Goal: Task Accomplishment & Management: Use online tool/utility

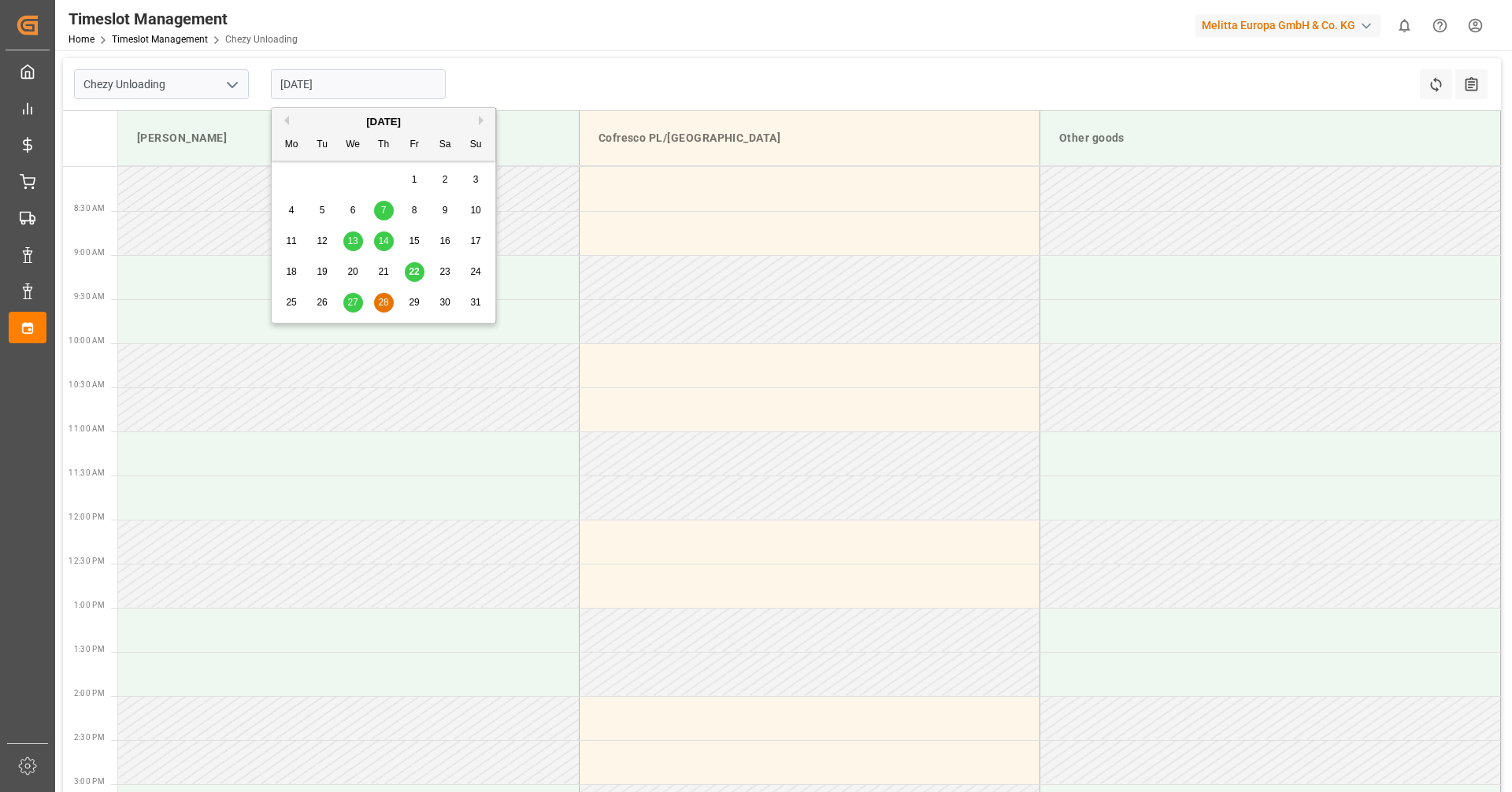
click at [354, 296] on div "27" at bounding box center [353, 303] width 19 height 19
type input "[DATE]"
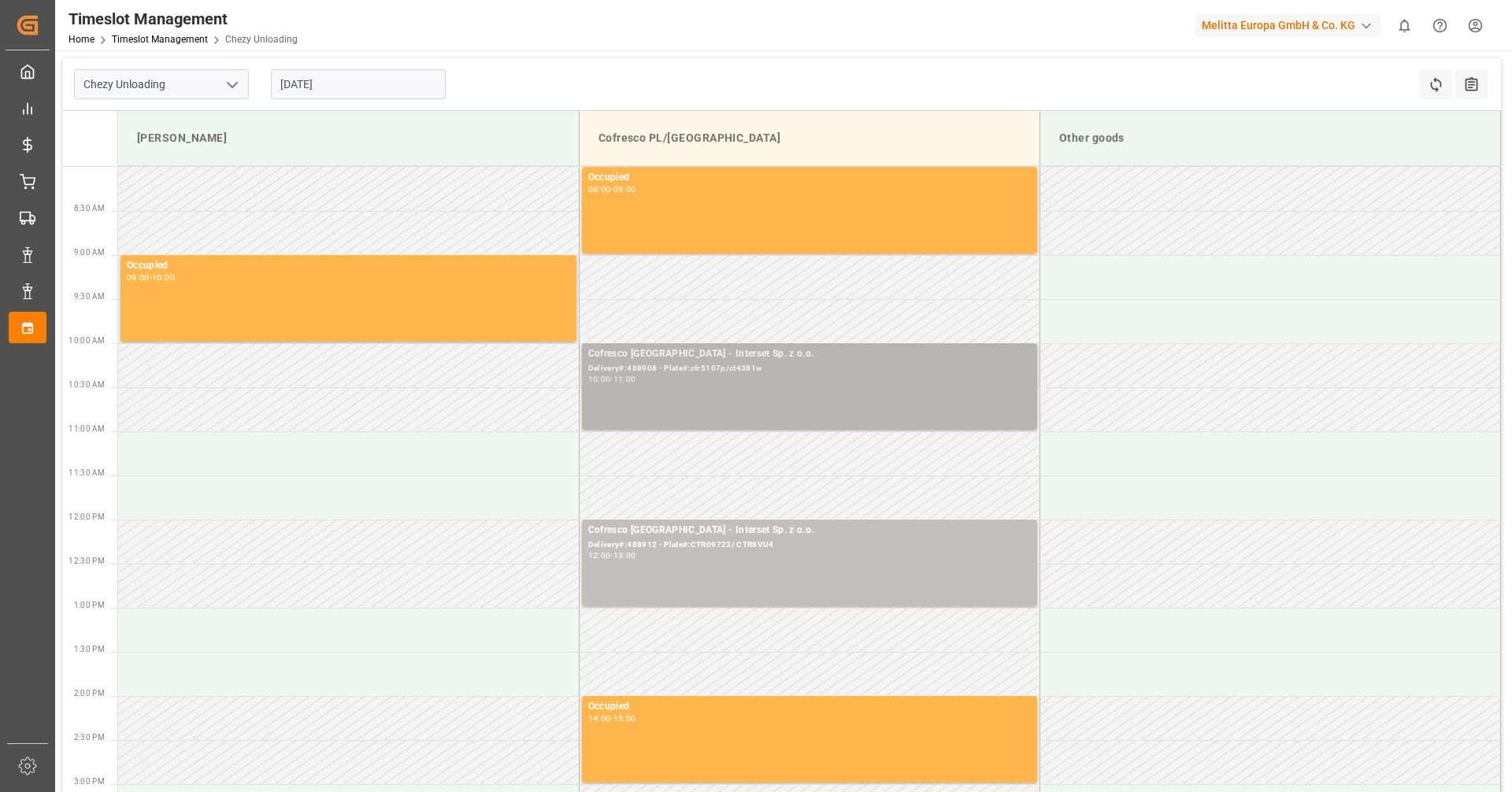
click at [812, 377] on div "10:00 - 11:00" at bounding box center [809, 380] width 443 height 9
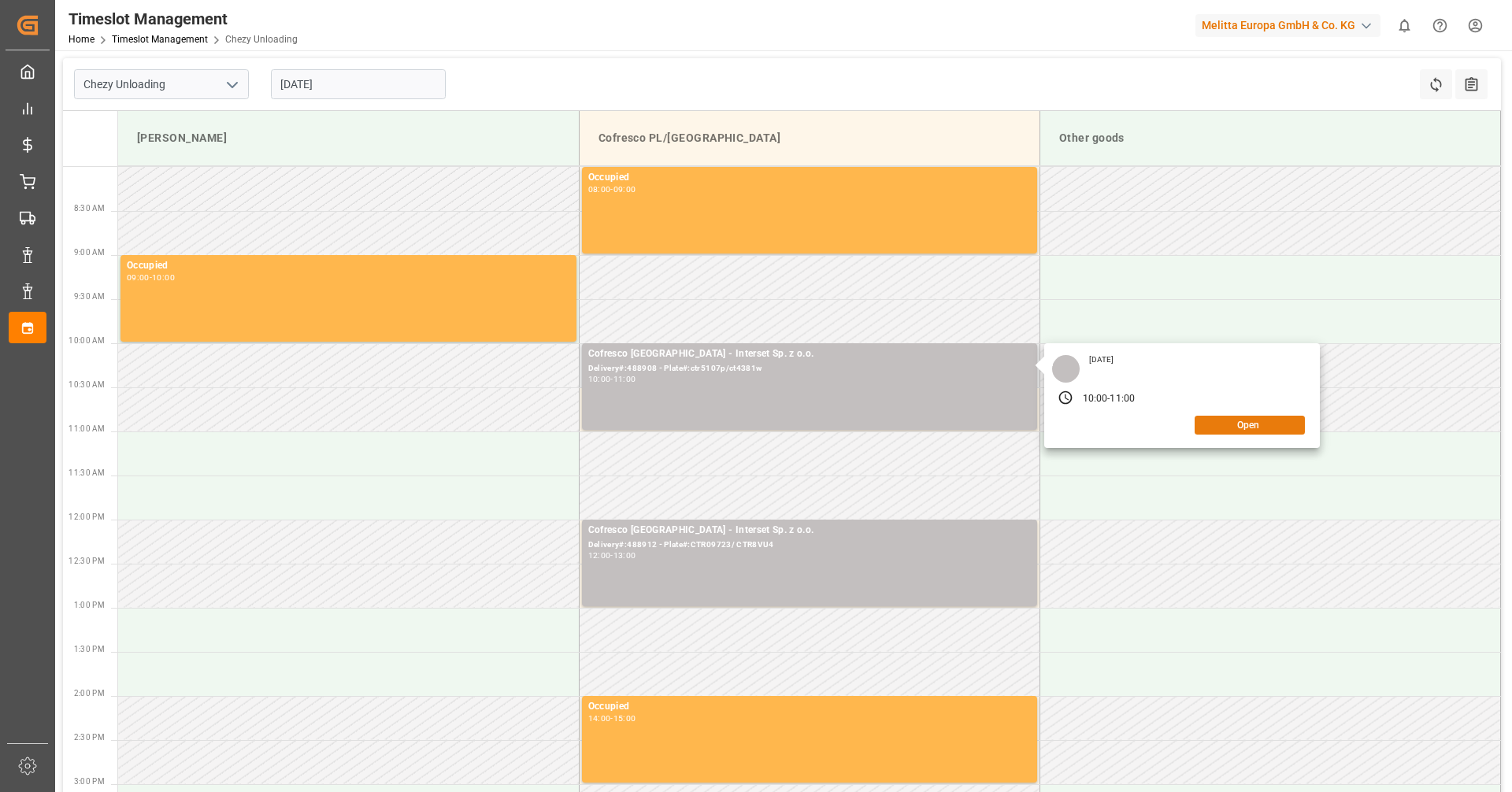
click at [1236, 426] on button "Open" at bounding box center [1249, 425] width 111 height 19
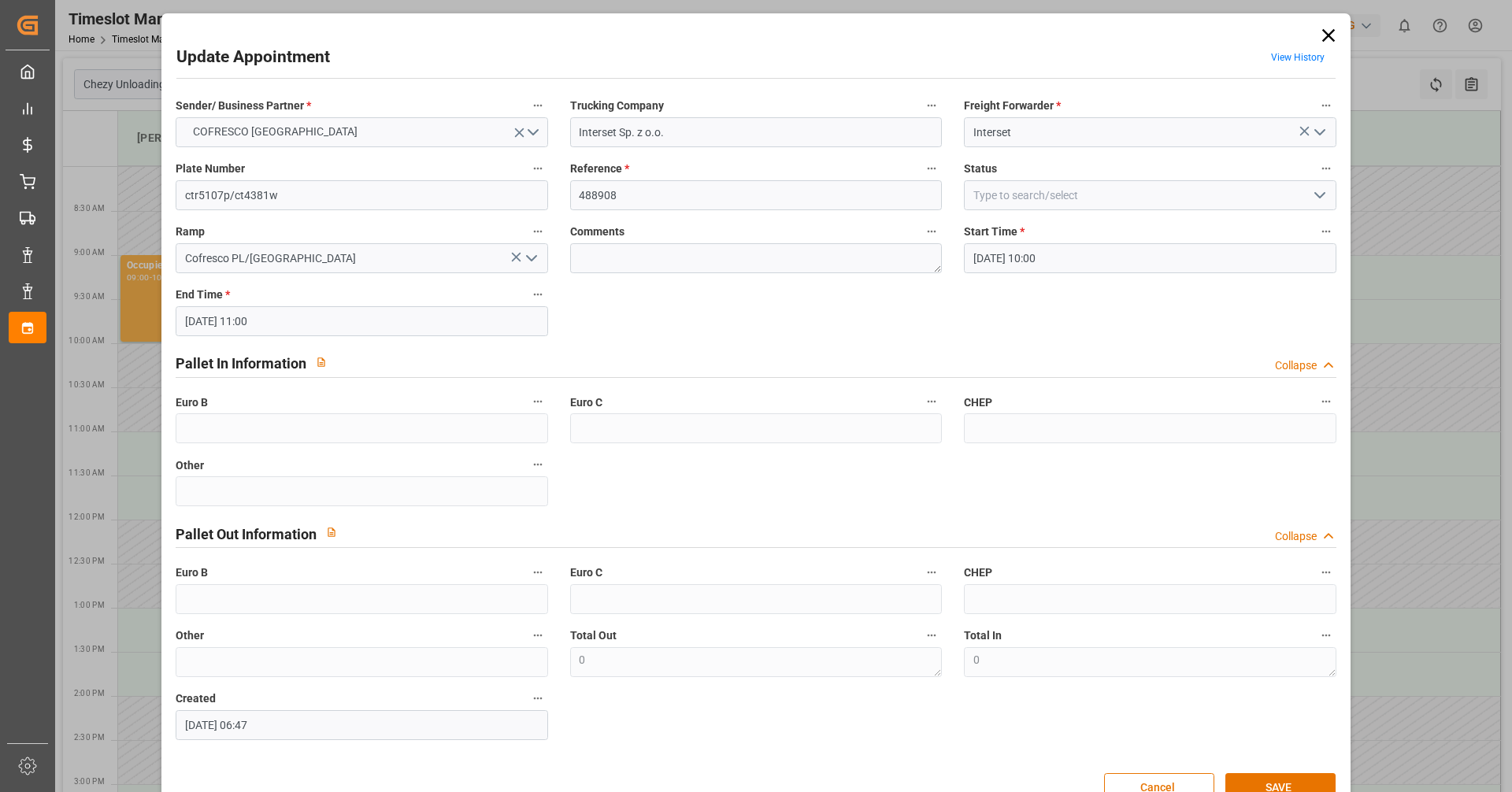
type input "[DATE] 10:00"
type input "[DATE] 11:00"
type input "[DATE] 06:47"
drag, startPoint x: 641, startPoint y: 193, endPoint x: 503, endPoint y: 193, distance: 138.0
click at [503, 193] on div "Sender/ Business Partner * COFRESCO POLAND Trucking Company Interset Sp. z o.o.…" at bounding box center [755, 417] width 1182 height 656
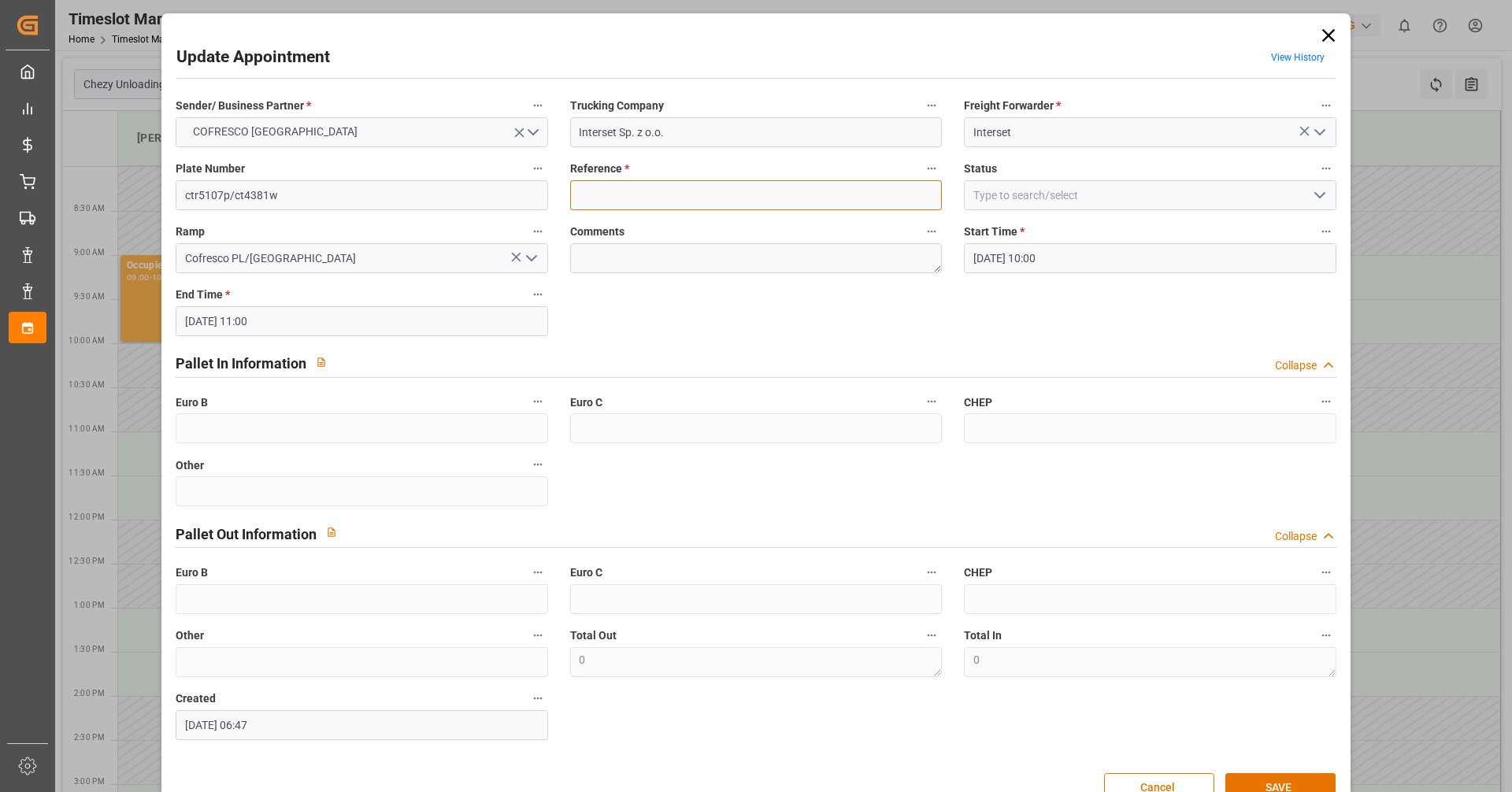
paste input "488908"
type input "488908"
drag, startPoint x: 228, startPoint y: 196, endPoint x: 175, endPoint y: 192, distance: 53.2
click at [175, 192] on input "ctr5107p/ct4381w" at bounding box center [361, 196] width 372 height 30
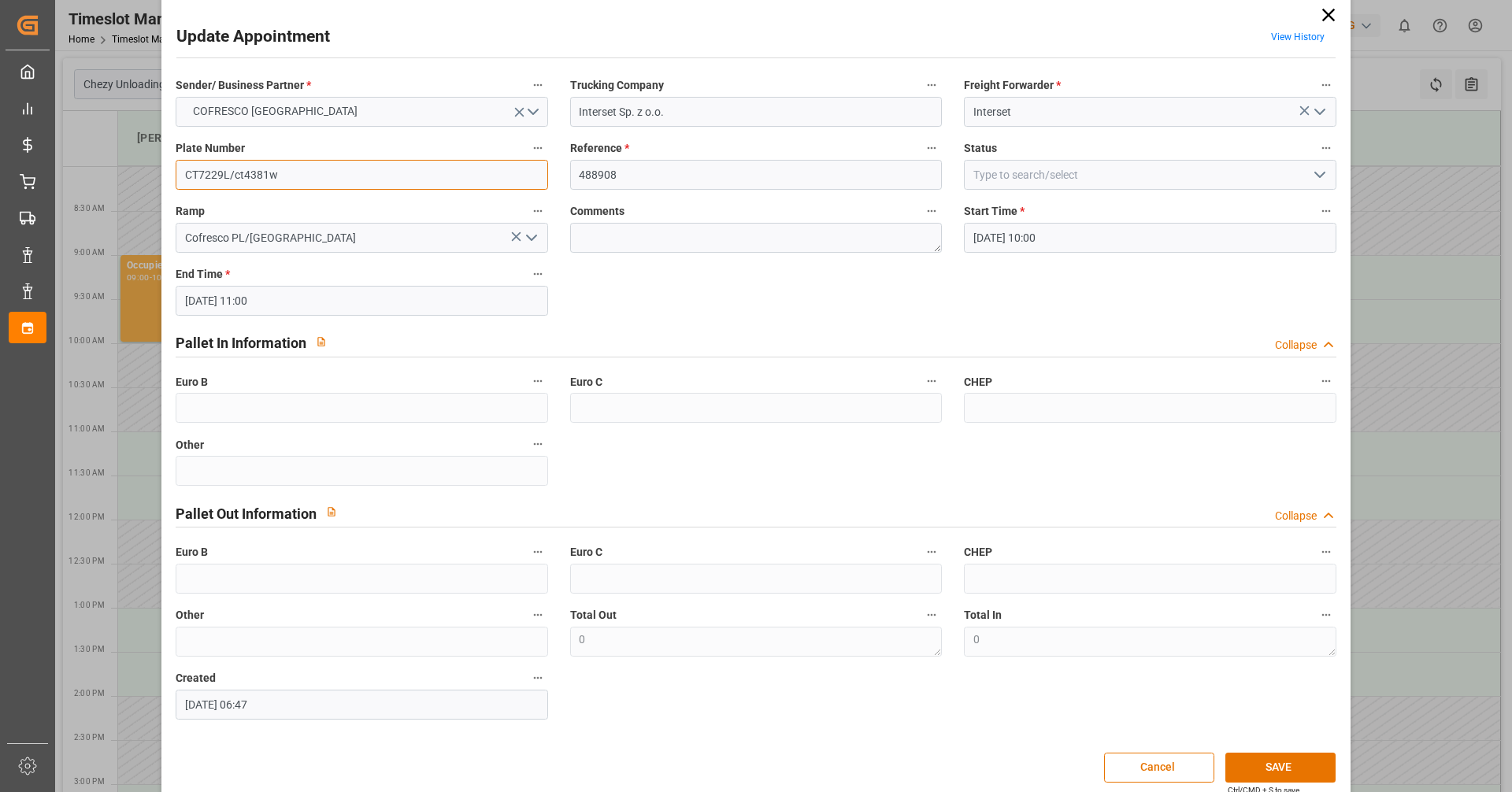
scroll to position [39, 0]
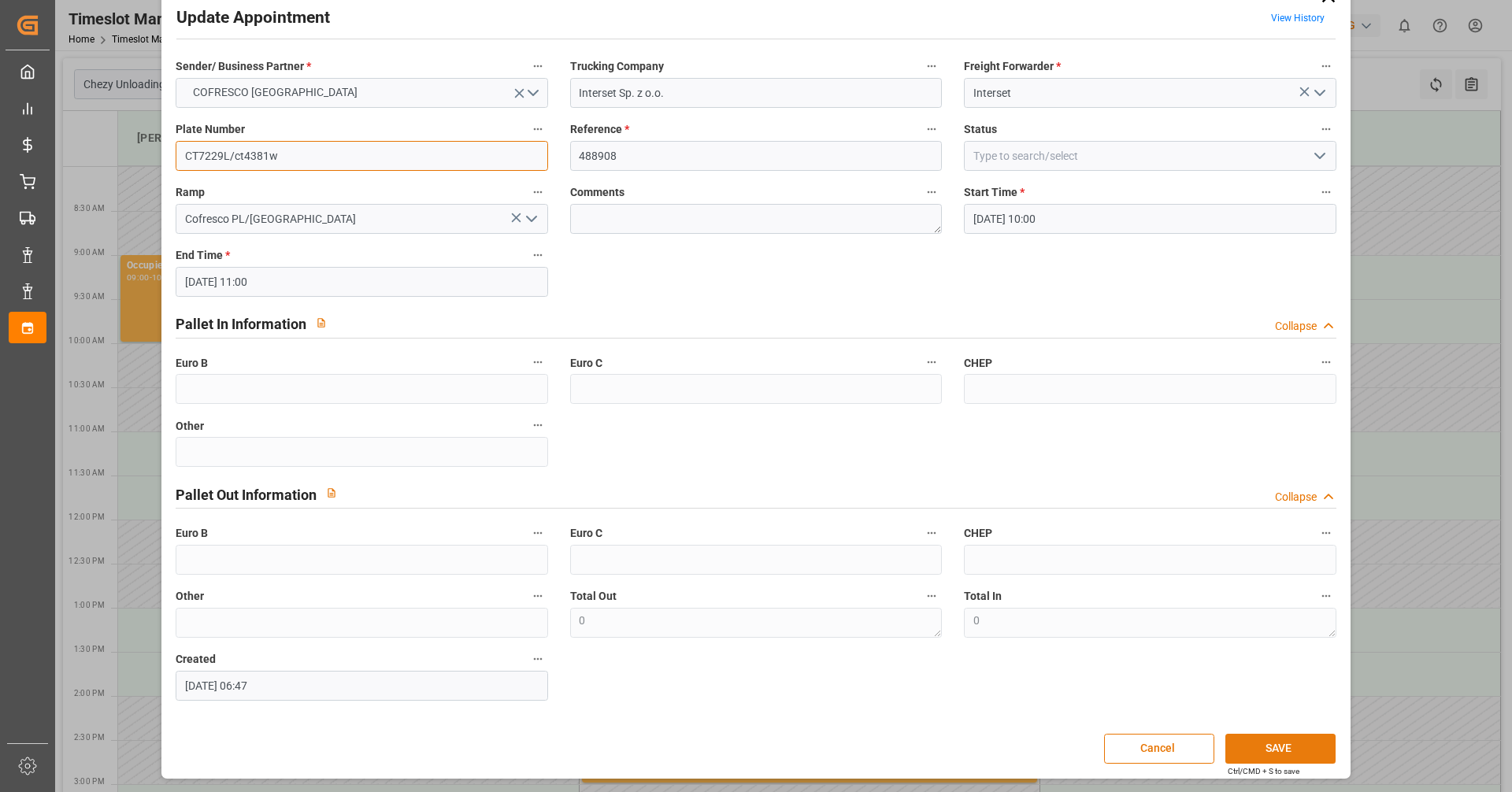
type input "CT7229L/ct4381w"
click at [1271, 754] on button "SAVE" at bounding box center [1280, 749] width 111 height 30
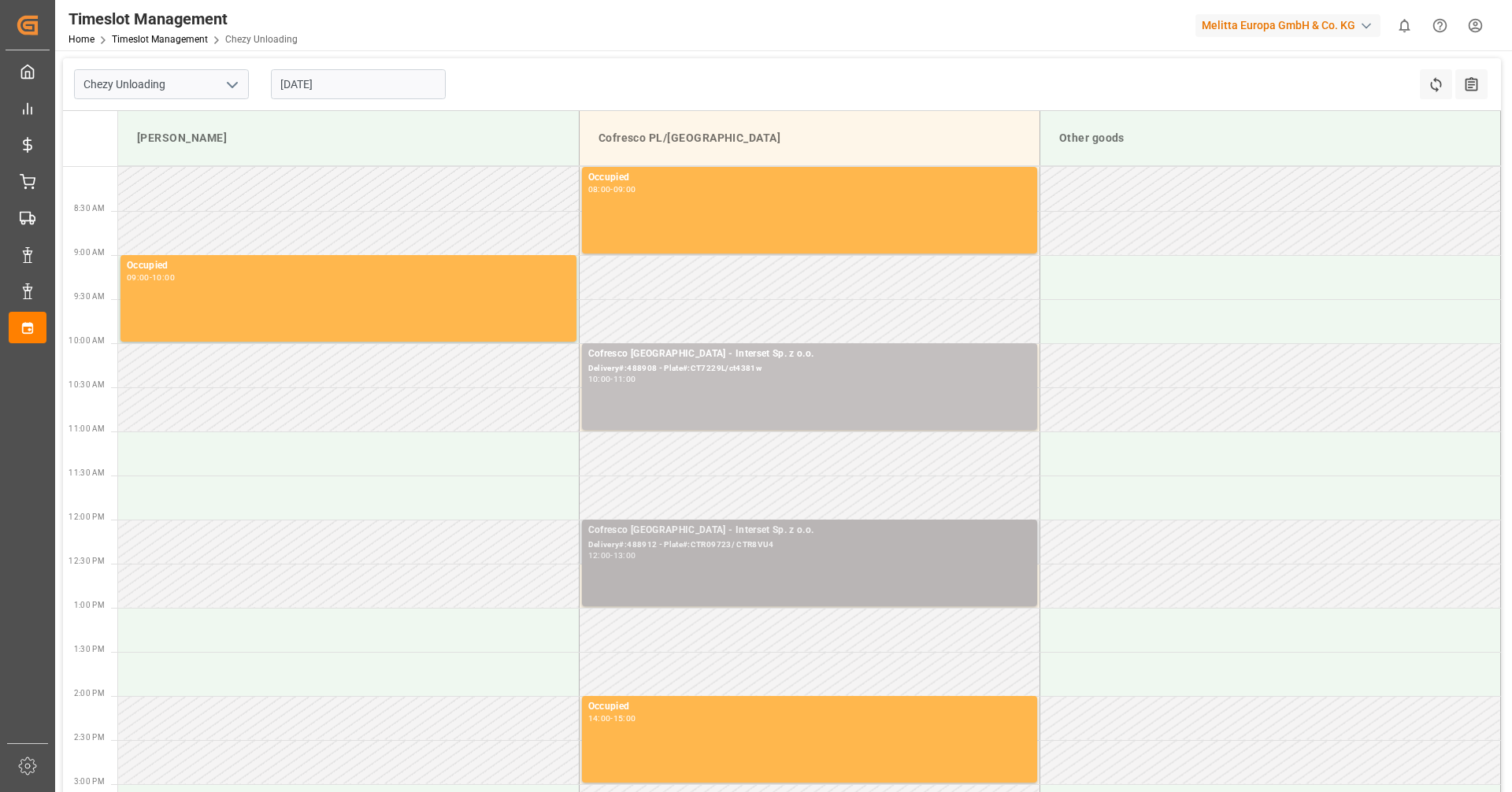
click at [714, 548] on div "Delivery#:488912 - Plate#:CTR09723/ CTR8VU4" at bounding box center [809, 544] width 443 height 13
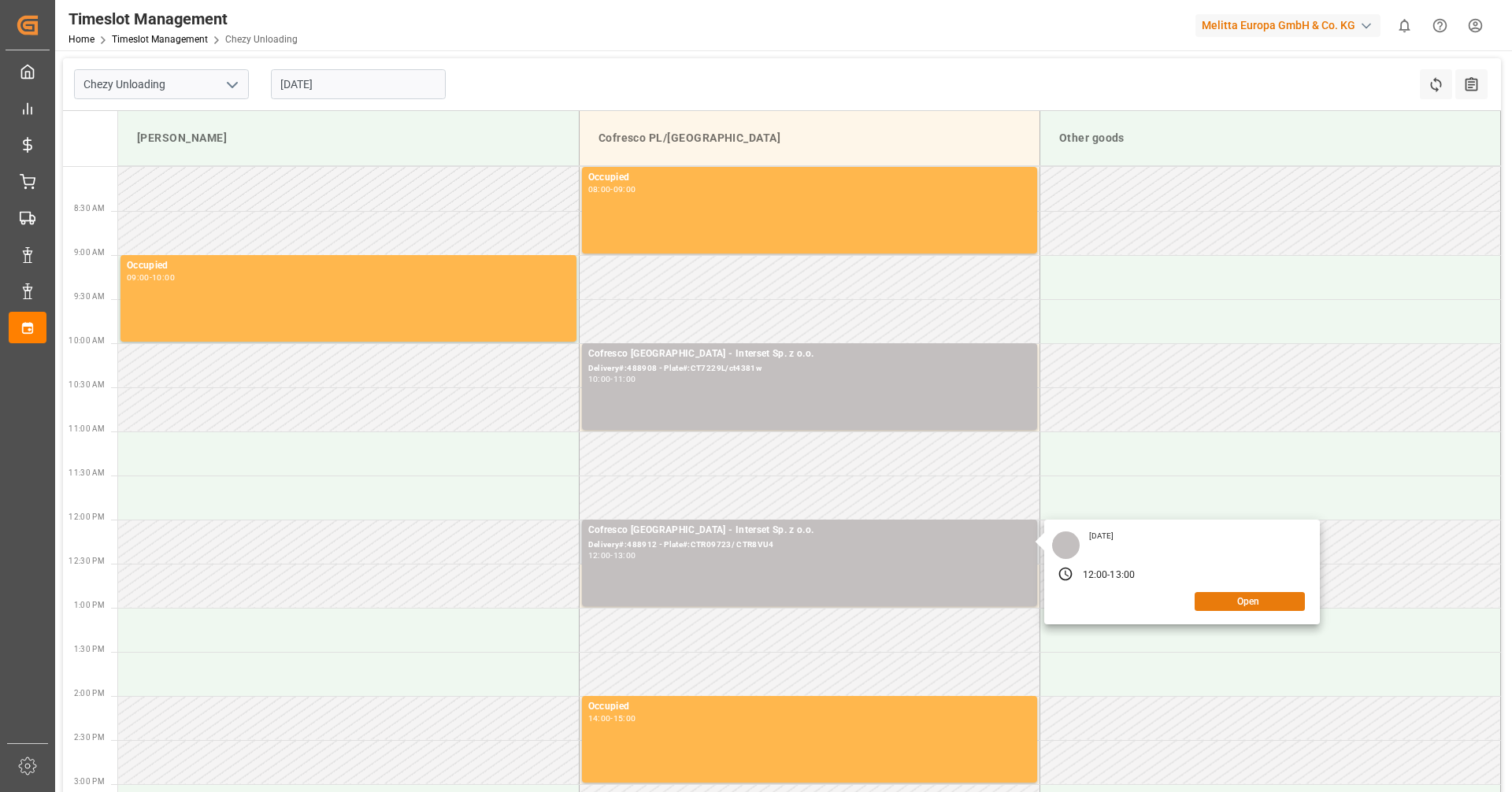
click at [1238, 599] on button "Open" at bounding box center [1249, 601] width 111 height 19
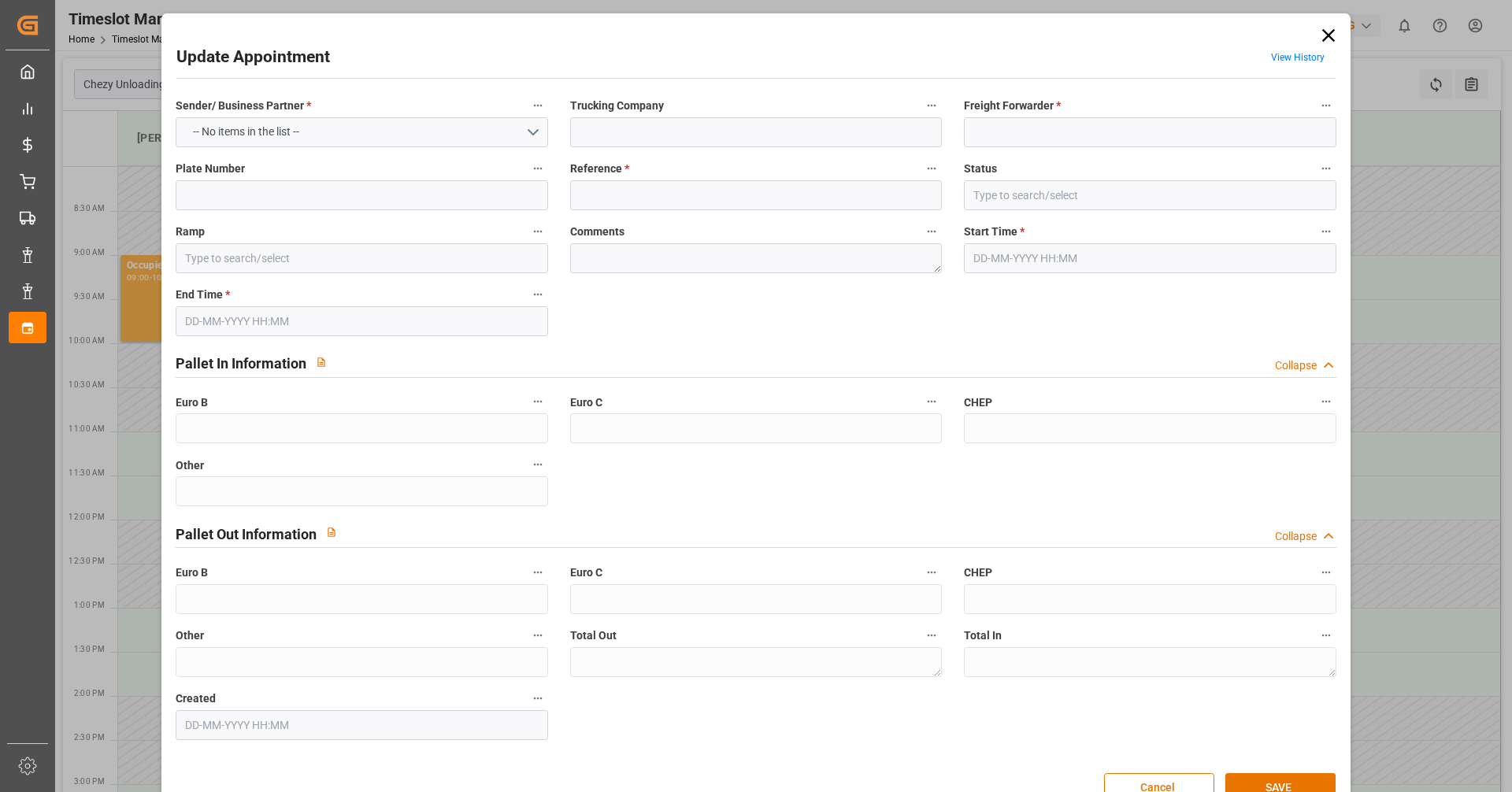
type input "Interset Sp. z o.o."
type input "Interset"
type input "CTR09723/ CTR8VU4"
type input "488912"
type input "Cofresco PL/[GEOGRAPHIC_DATA]"
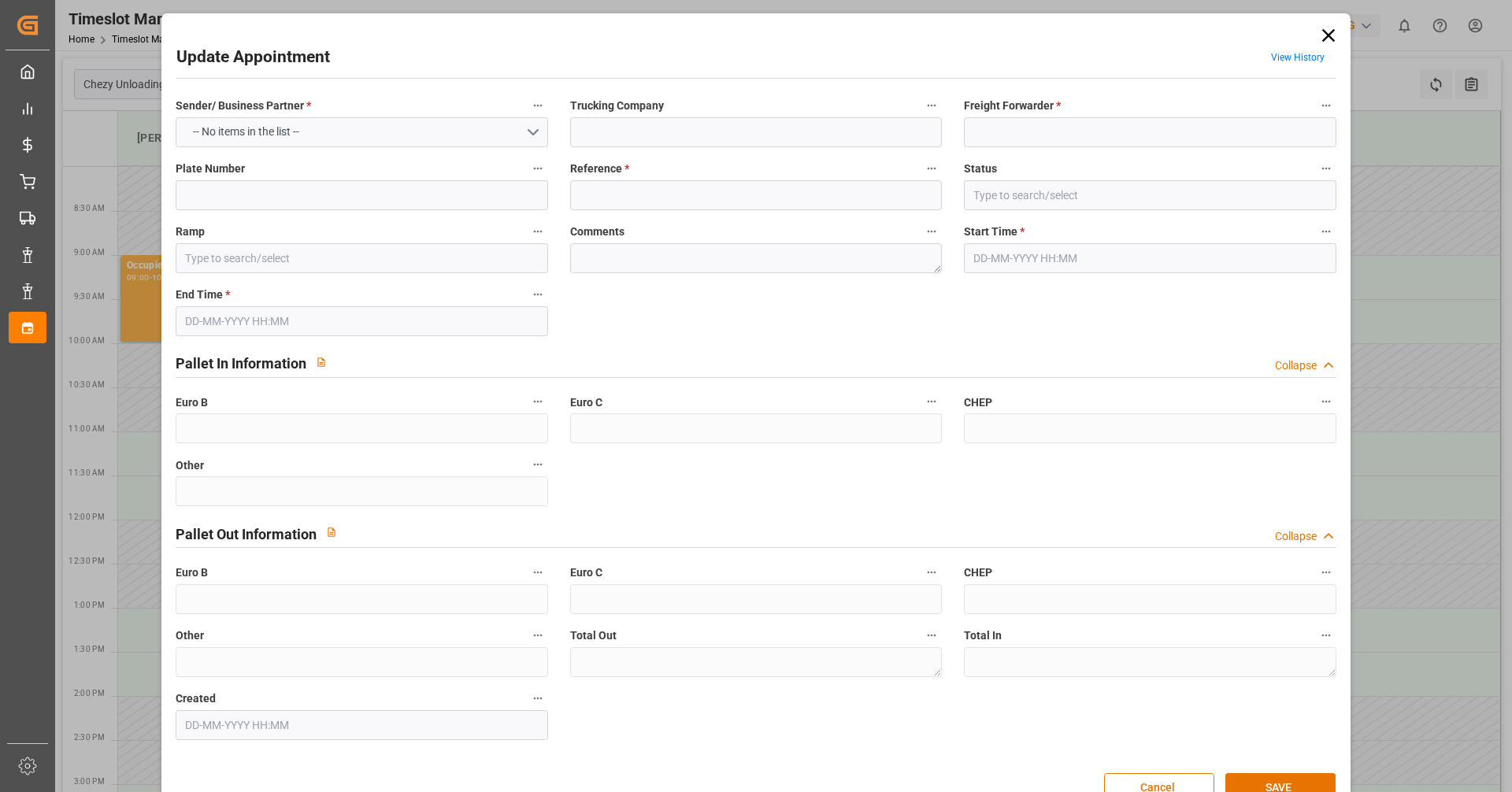
type textarea "0"
type input "[DATE] 12:00"
type input "[DATE] 13:00"
type input "[DATE] 06:47"
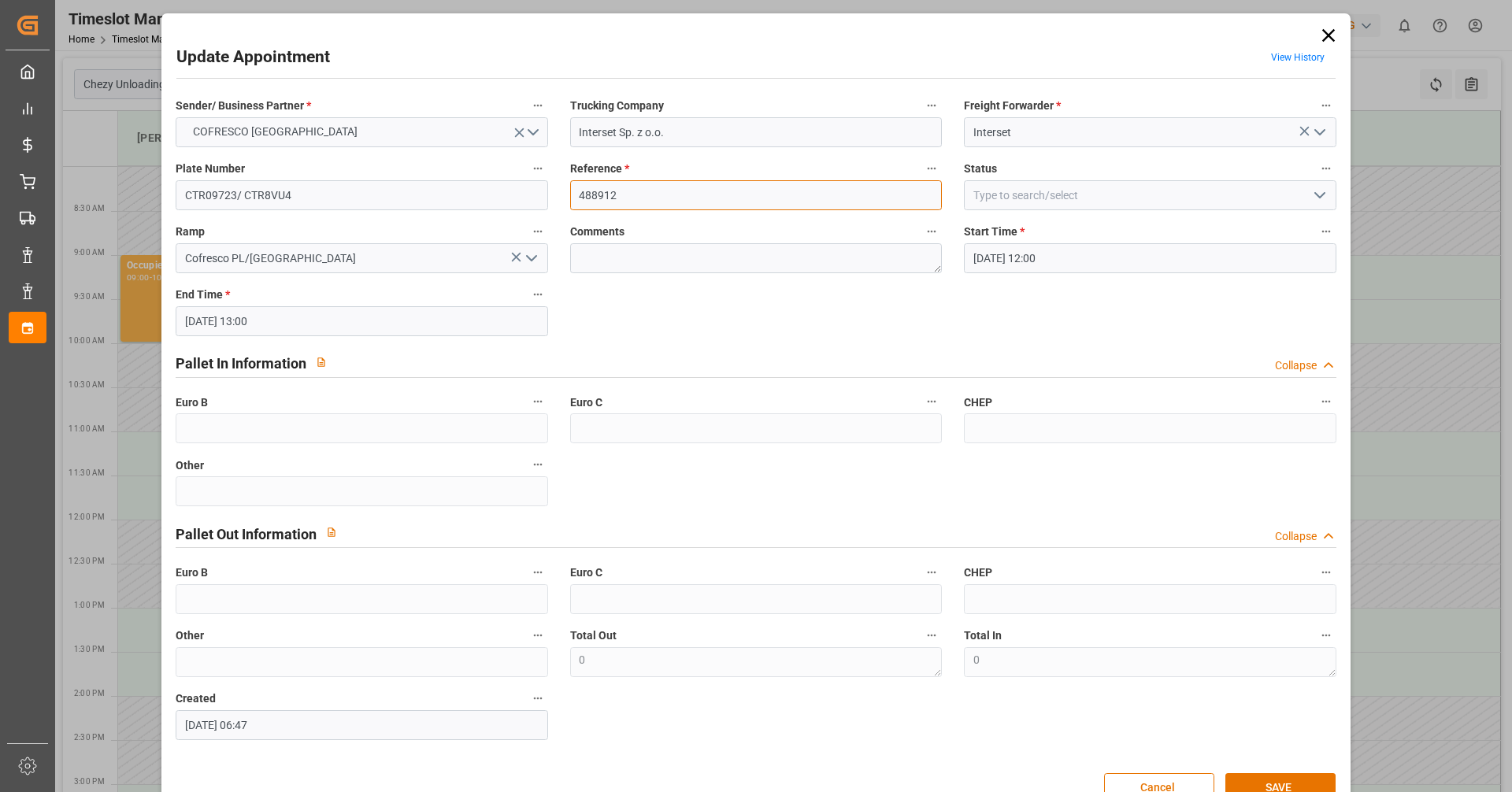
drag, startPoint x: 635, startPoint y: 196, endPoint x: 501, endPoint y: 210, distance: 134.7
click at [501, 210] on div "Sender/ Business Partner * COFRESCO POLAND Trucking Company Interset Sp. z o.o.…" at bounding box center [755, 417] width 1182 height 656
paste input "488912"
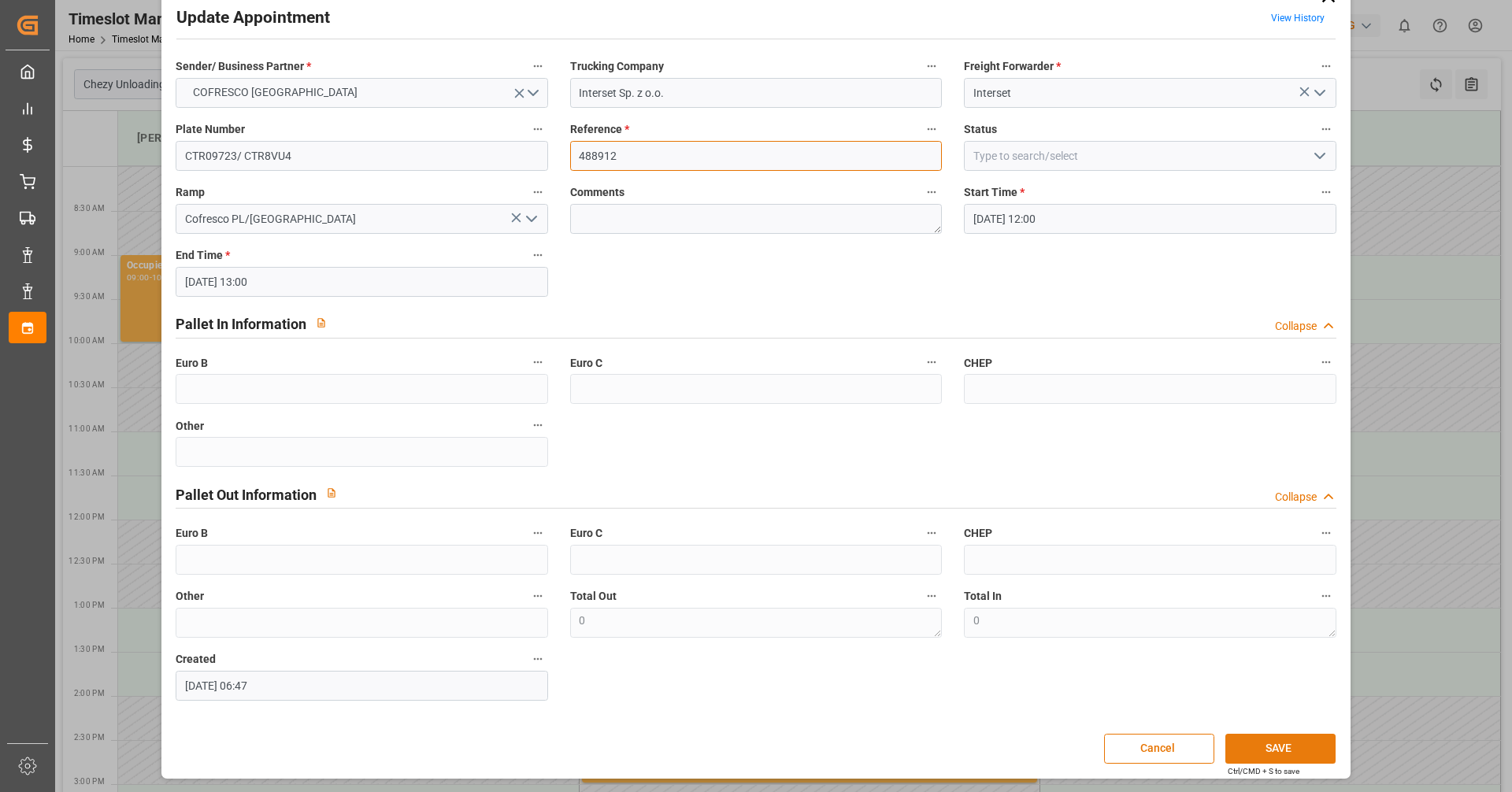
type input "488912"
click at [1275, 748] on button "SAVE" at bounding box center [1280, 749] width 111 height 30
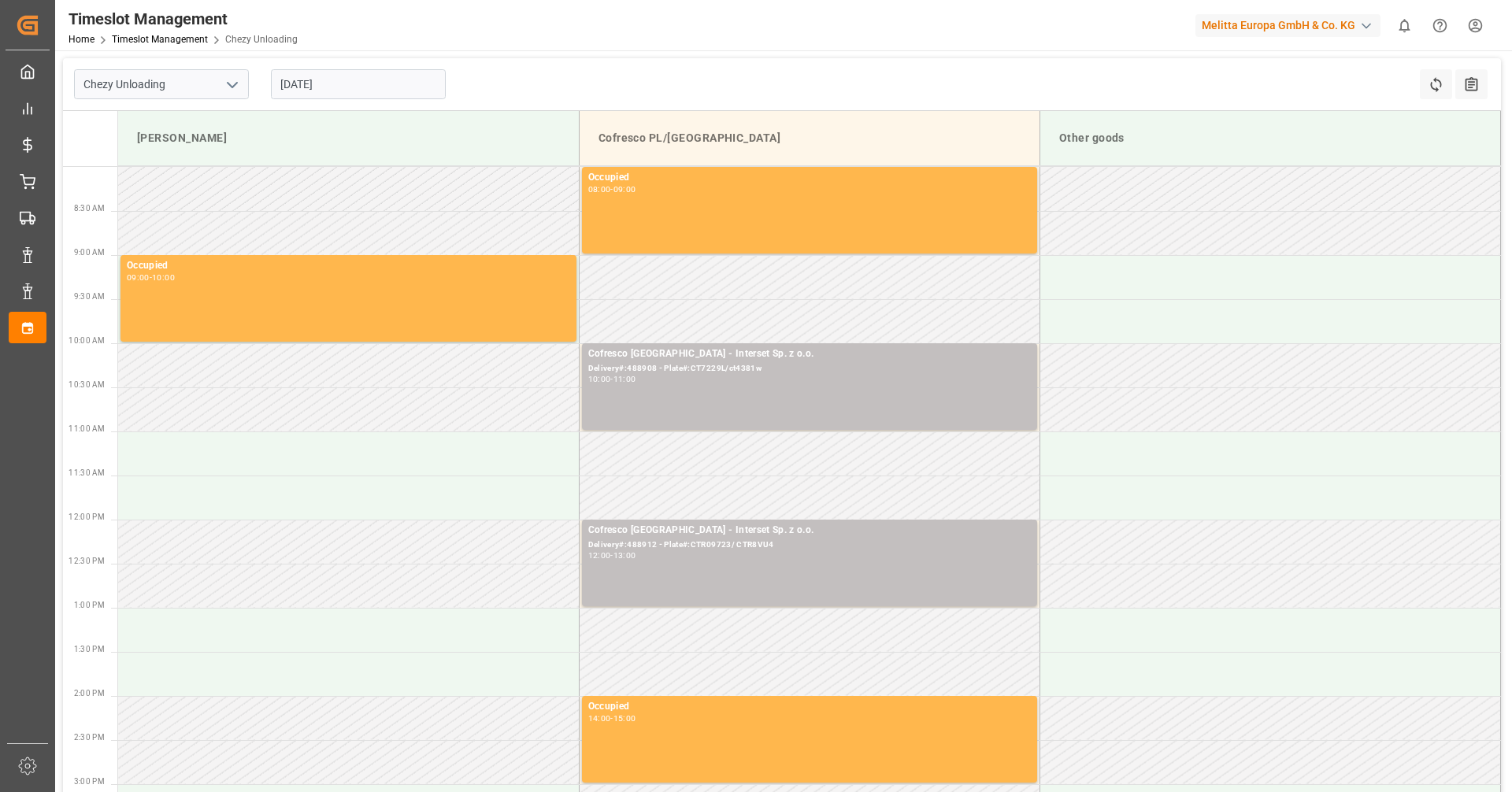
click at [347, 89] on input "[DATE]" at bounding box center [358, 84] width 174 height 30
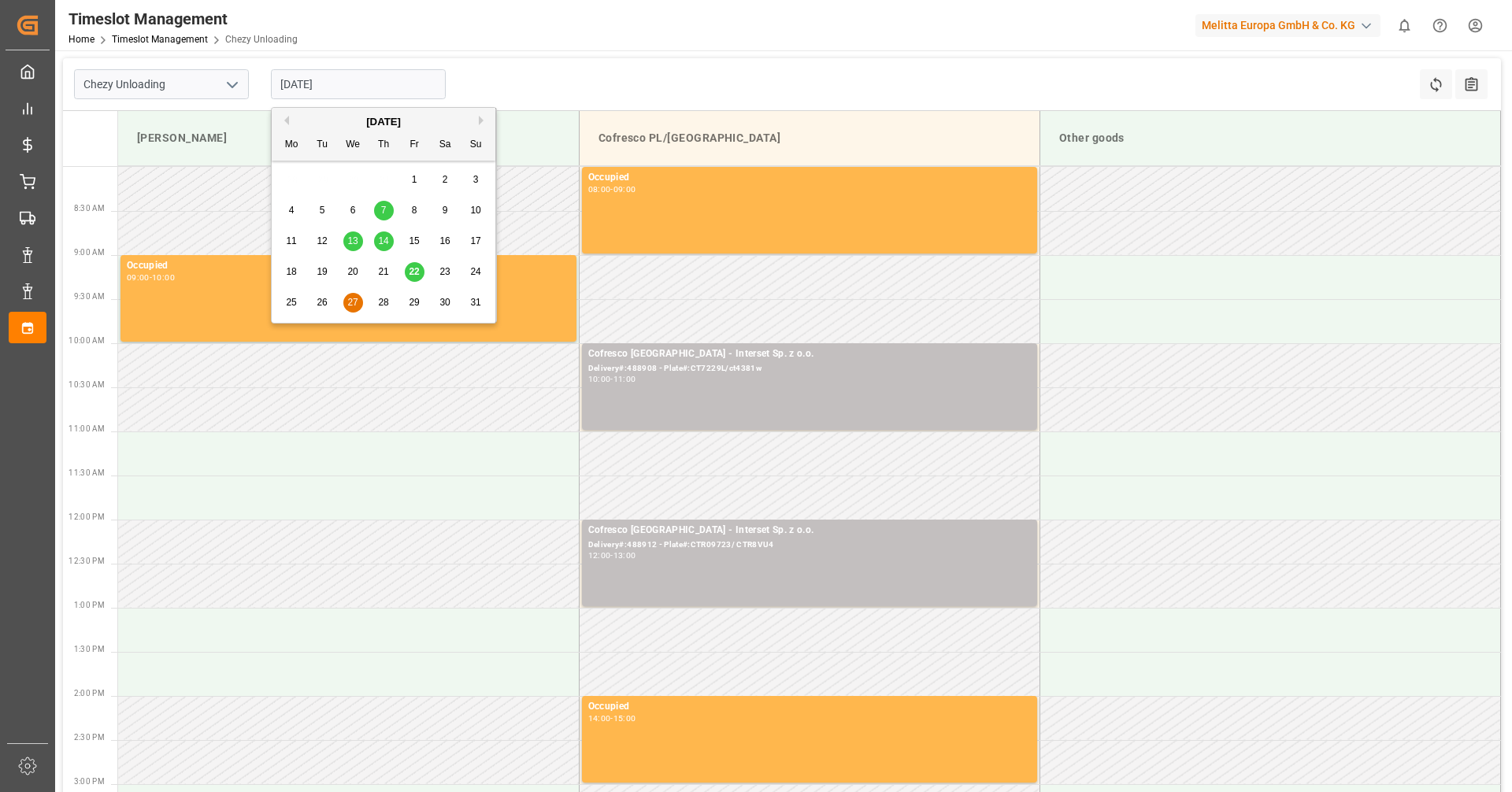
click at [413, 272] on span "22" at bounding box center [414, 272] width 11 height 11
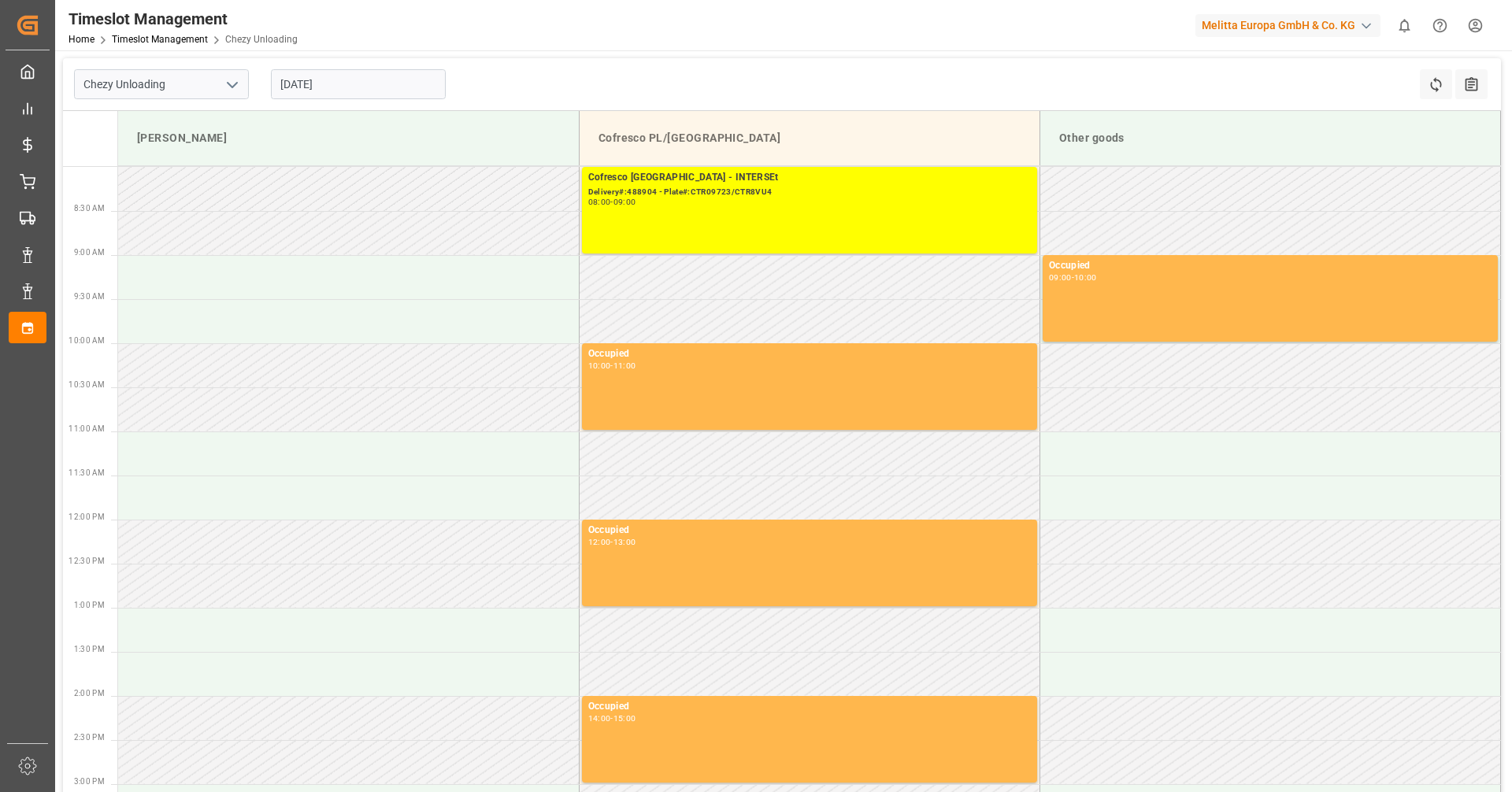
click at [378, 87] on input "[DATE]" at bounding box center [358, 84] width 174 height 30
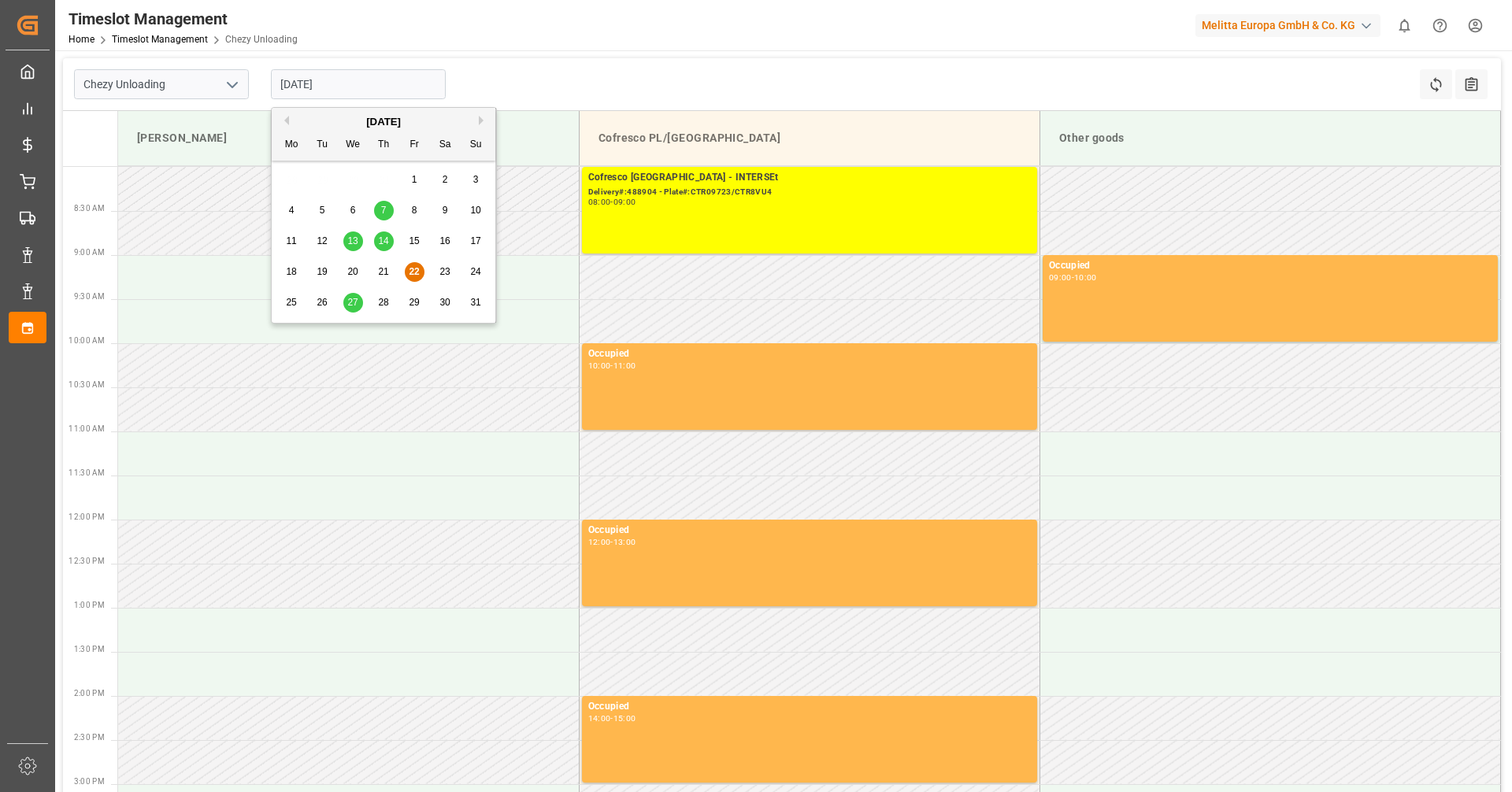
click at [387, 245] on span "14" at bounding box center [383, 241] width 11 height 11
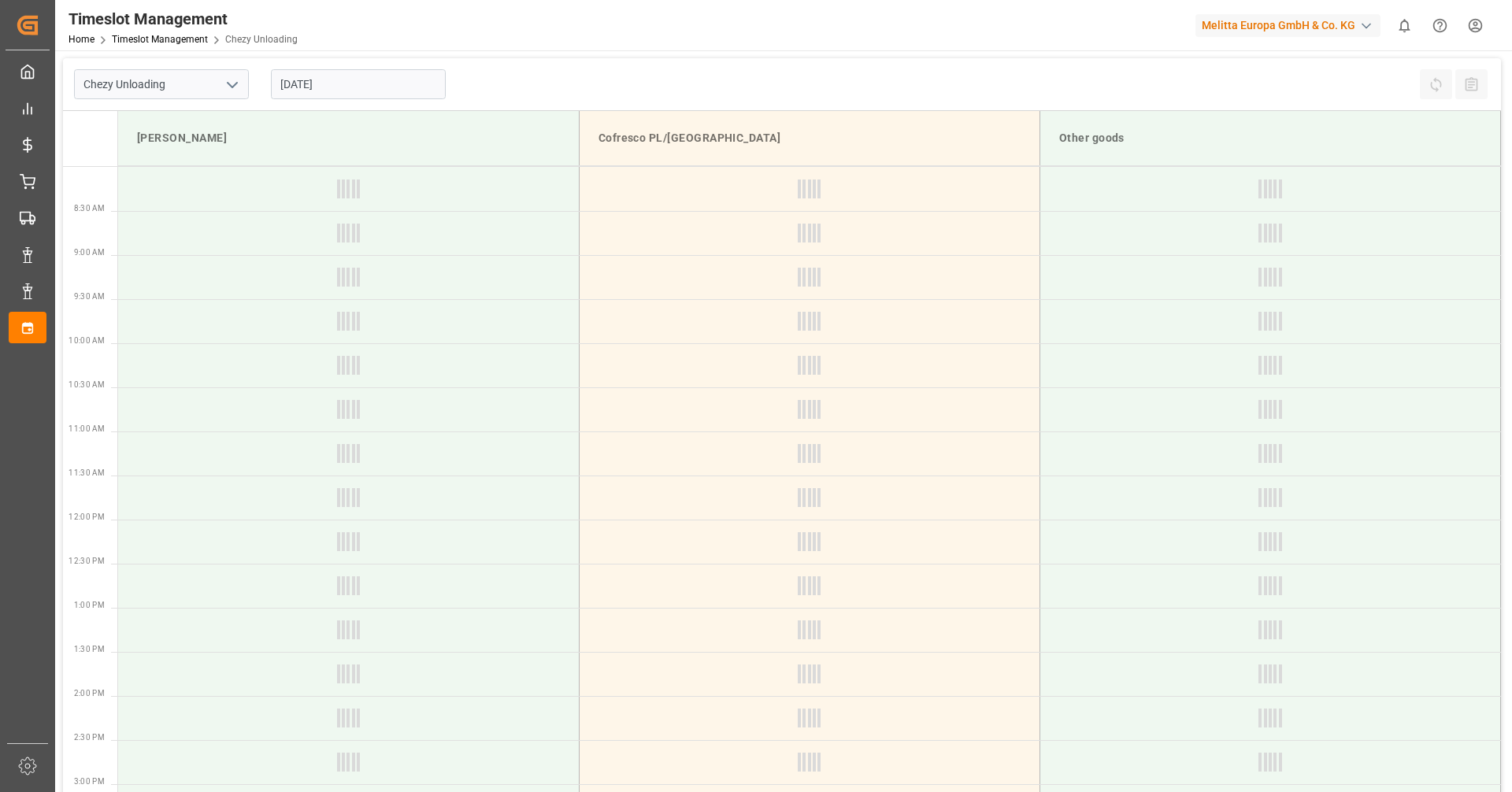
click at [368, 89] on input "[DATE]" at bounding box center [358, 84] width 174 height 30
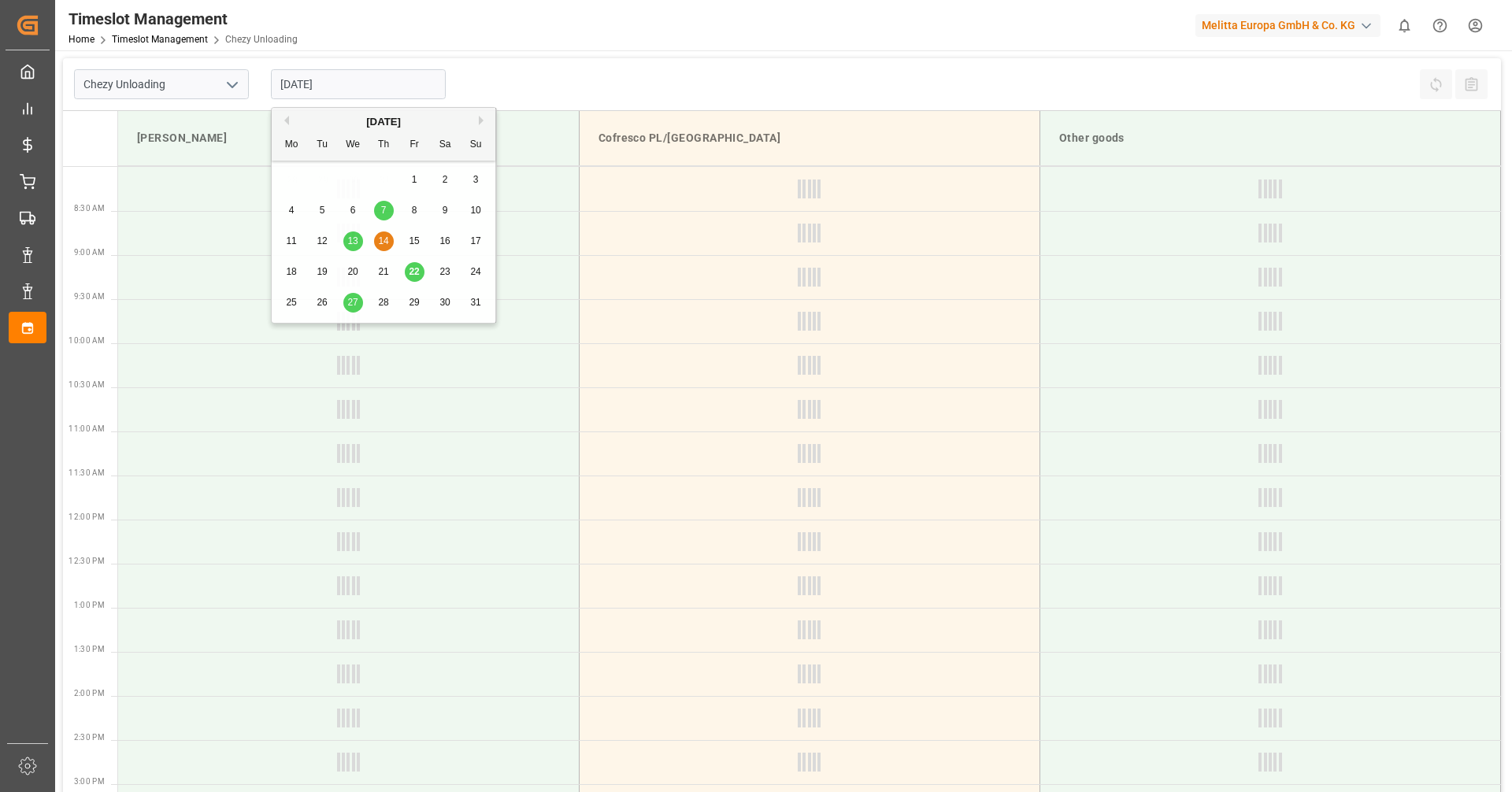
click at [422, 277] on div "Previous Month Next Month [DATE] Mo Tu We Th Fr Sa Su 28 29 30 31 1 2 3 4 5 6 7…" at bounding box center [383, 218] width 226 height 221
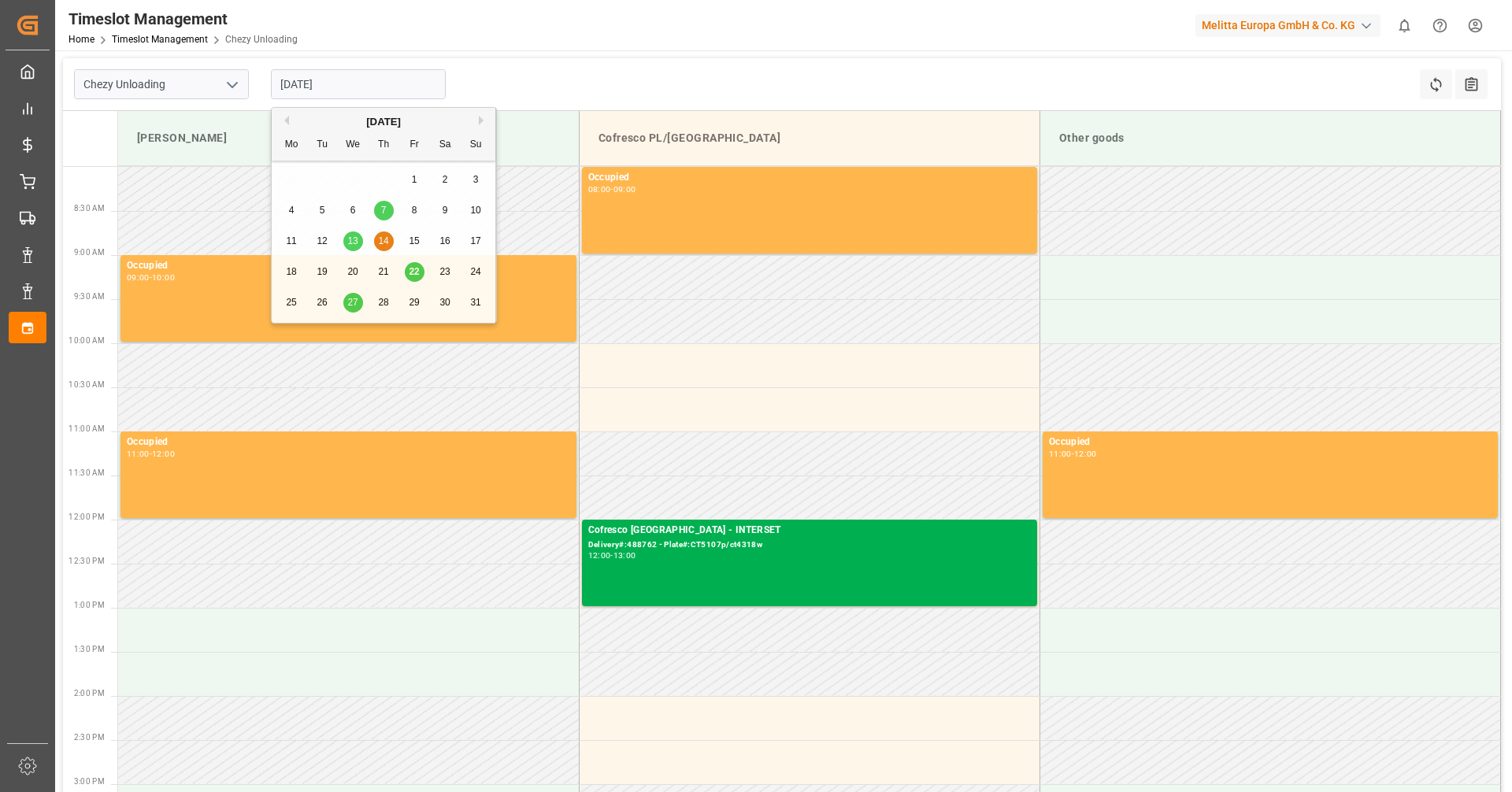
click at [420, 275] on div "Previous Month Next Month [DATE] Mo Tu We Th Fr Sa Su 28 29 30 31 1 2 3 4 5 6 7…" at bounding box center [383, 218] width 226 height 221
click at [409, 272] on span "22" at bounding box center [414, 272] width 11 height 11
type input "[DATE]"
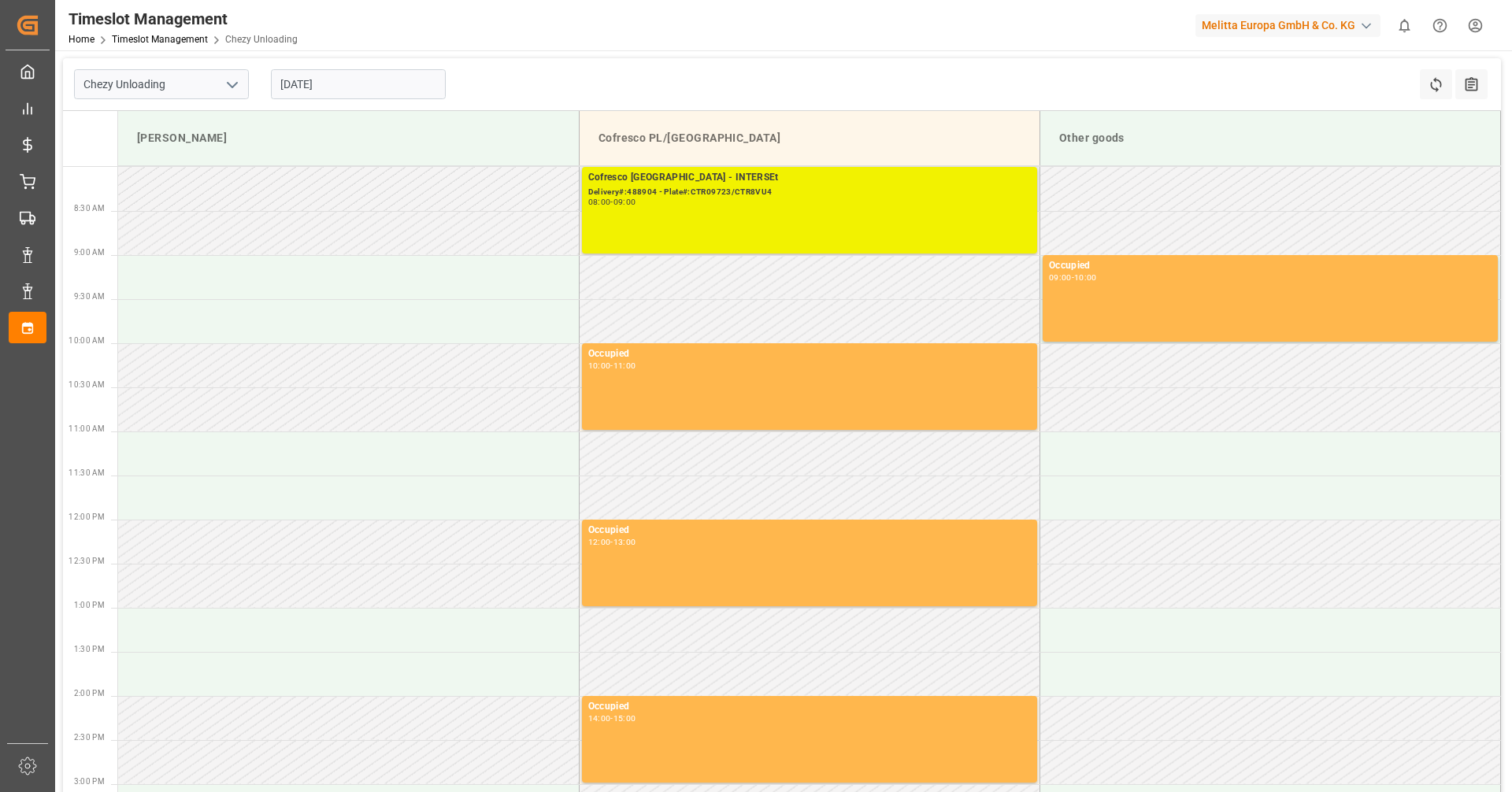
click at [924, 217] on div "Cofresco [GEOGRAPHIC_DATA] - INTERSEt Delivery#:488904 - Plate#:CTR09723/CTR8VU…" at bounding box center [809, 210] width 443 height 81
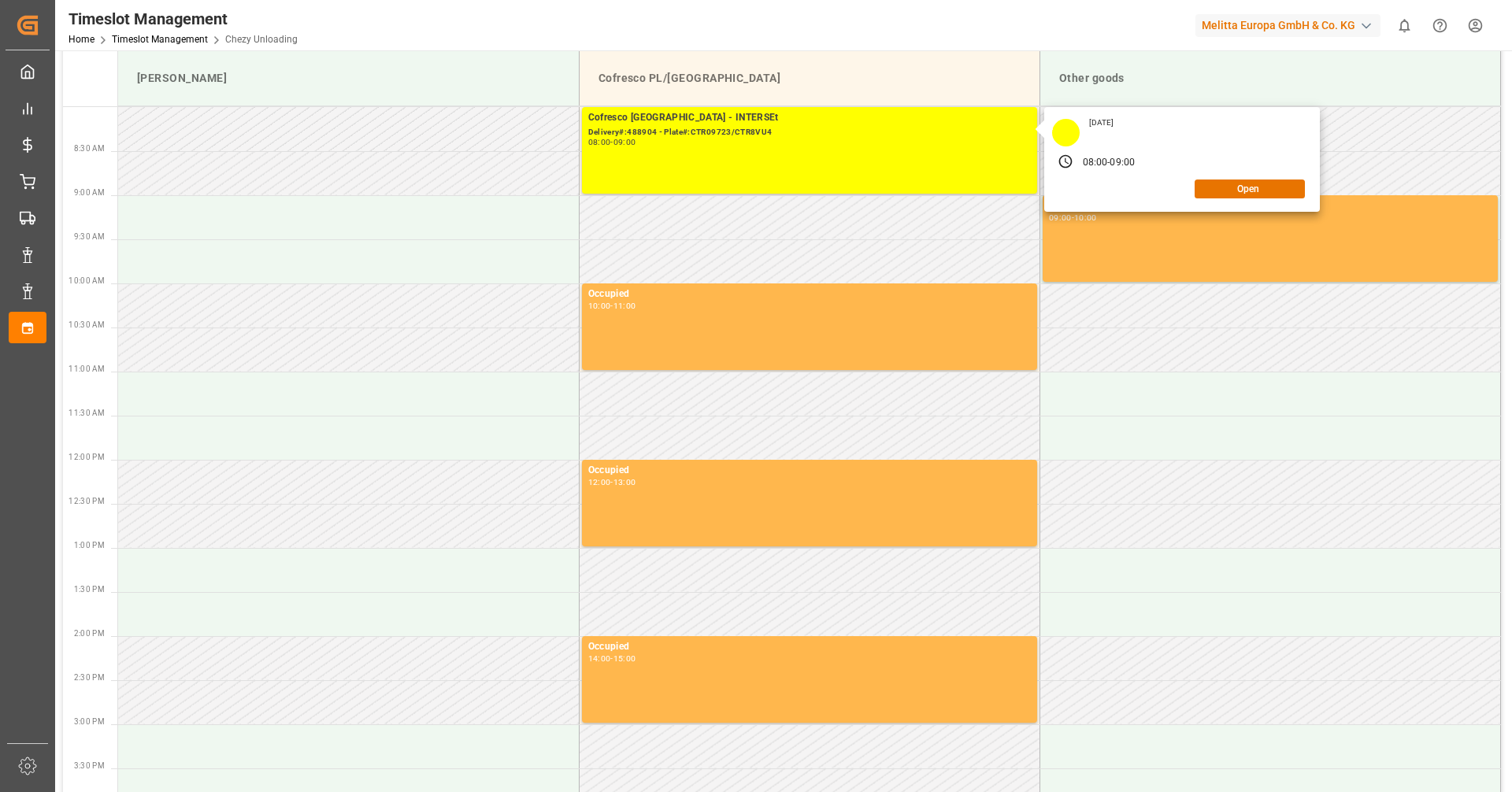
scroll to position [0, 0]
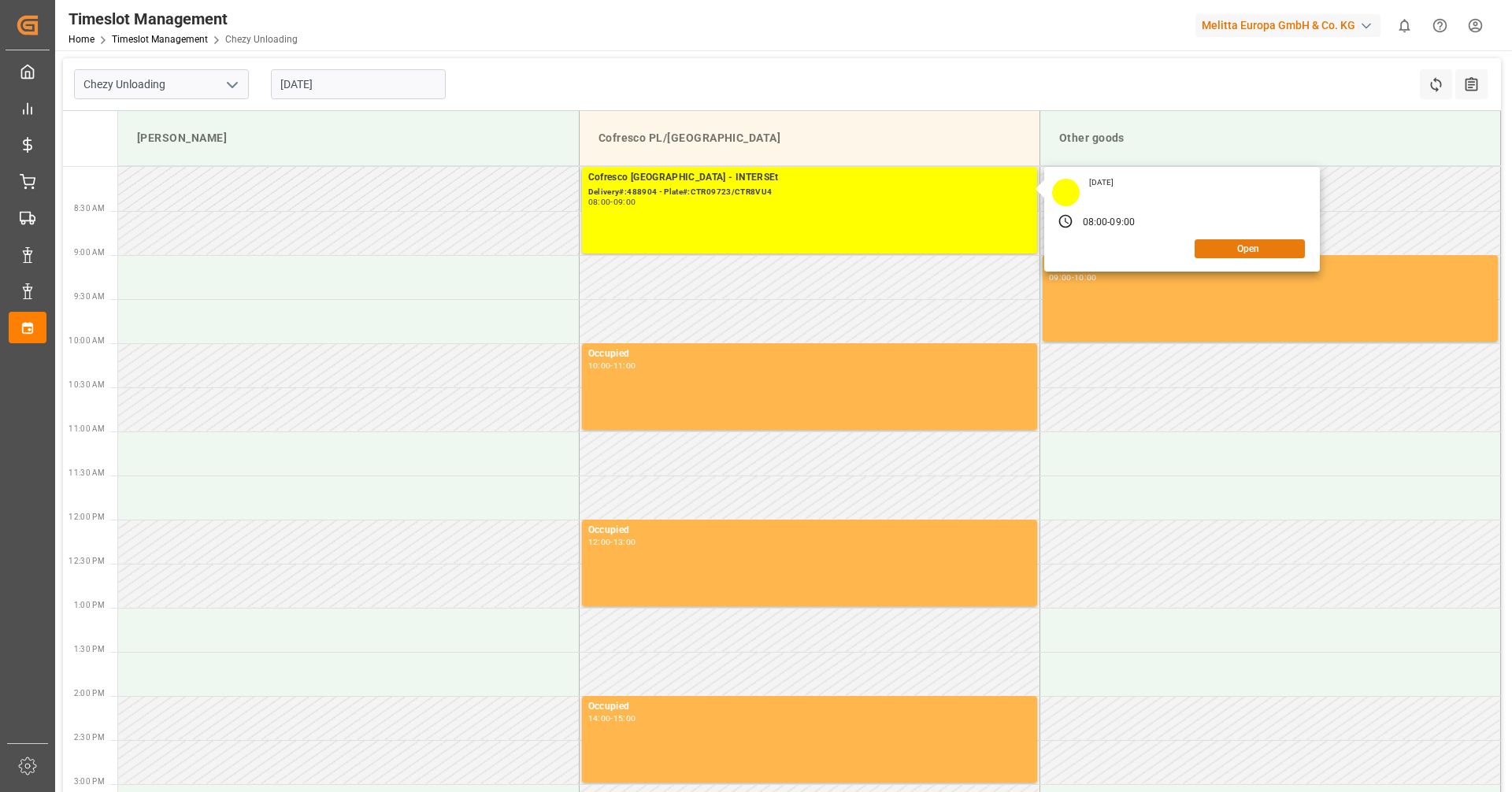
click at [1275, 250] on button "Open" at bounding box center [1249, 248] width 111 height 19
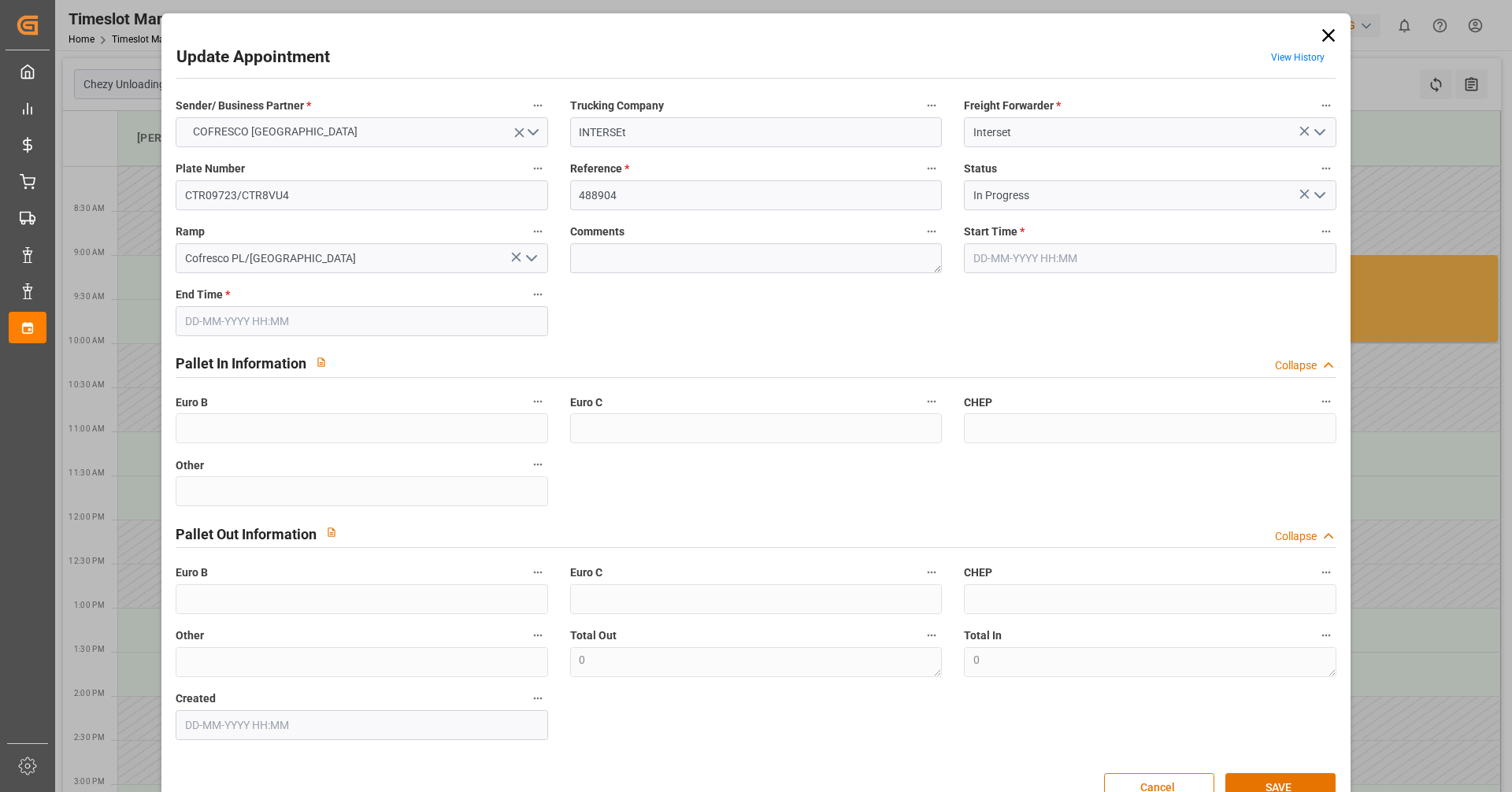
type input "[DATE] 08:00"
type input "[DATE] 09:00"
type input "[DATE] 12:03"
click at [1320, 36] on icon at bounding box center [1328, 35] width 22 height 22
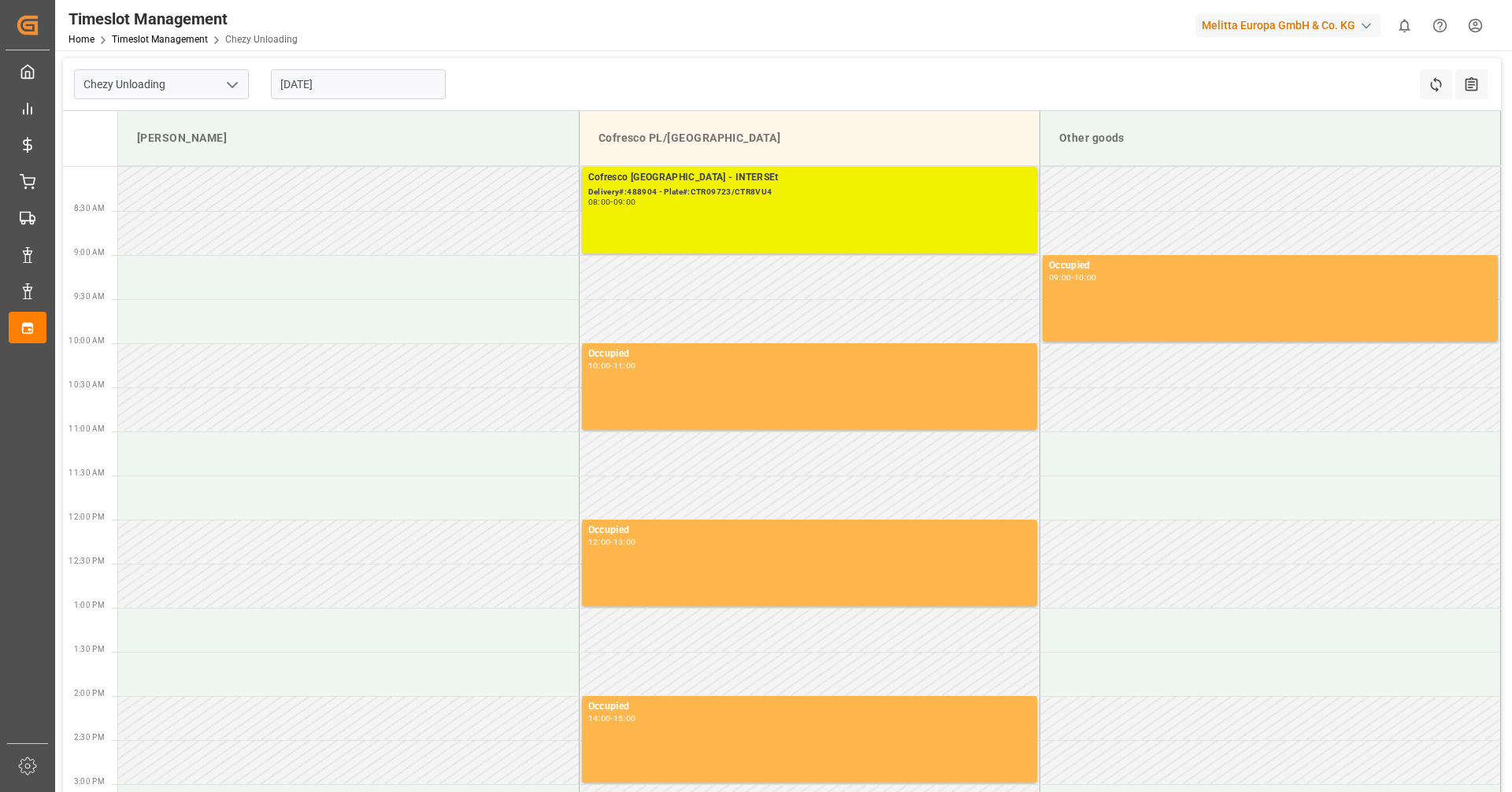
click at [684, 208] on div "Cofresco [GEOGRAPHIC_DATA] - INTERSEt Delivery#:488904 - Plate#:CTR09723/CTR8VU…" at bounding box center [809, 210] width 443 height 81
